Goal: Information Seeking & Learning: Learn about a topic

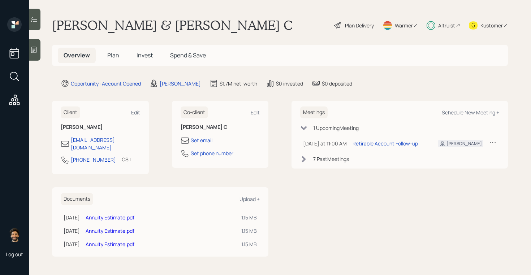
click at [142, 54] on span "Invest" at bounding box center [144, 55] width 16 height 8
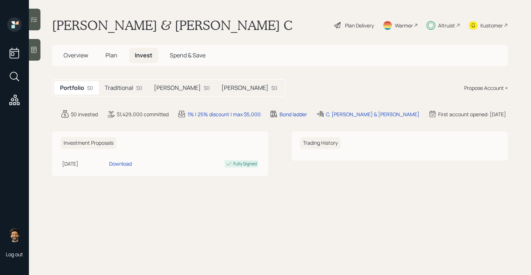
click at [125, 87] on h5 "Traditional" at bounding box center [119, 87] width 29 height 7
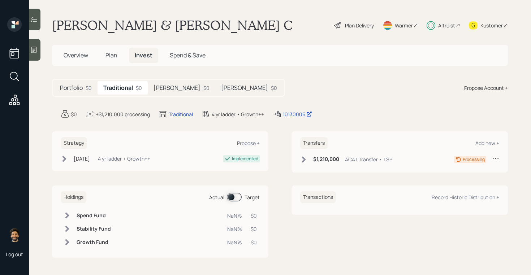
click at [164, 90] on h5 "[PERSON_NAME]" at bounding box center [176, 87] width 47 height 7
click at [216, 88] on div "[PERSON_NAME] $0" at bounding box center [250, 87] width 68 height 13
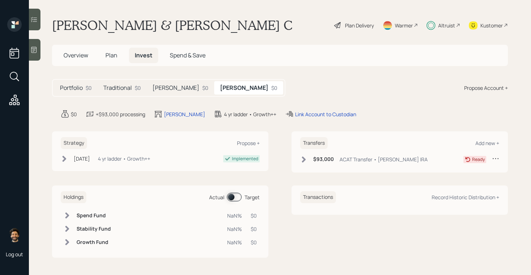
click at [132, 87] on div "Traditional $0" at bounding box center [121, 87] width 49 height 13
